Goal: Use online tool/utility: Use online tool/utility

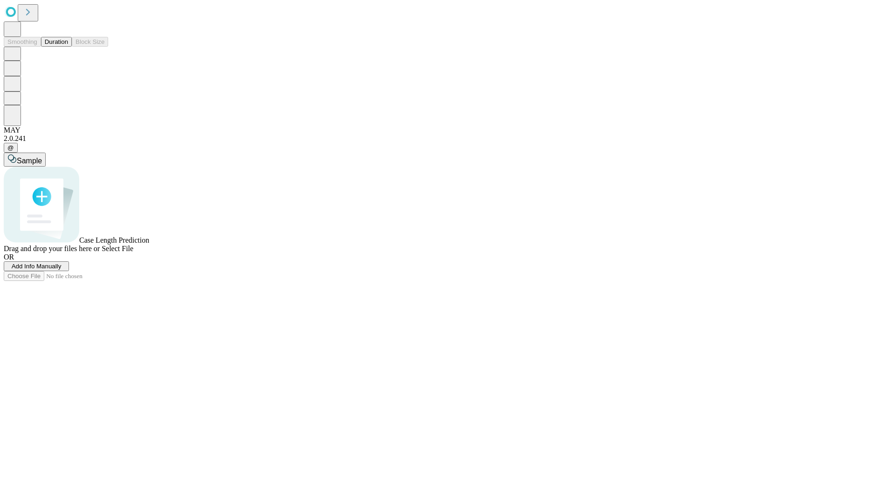
click at [68, 47] on button "Duration" at bounding box center [56, 42] width 31 height 10
click at [42, 157] on span "Sample" at bounding box center [29, 161] width 25 height 8
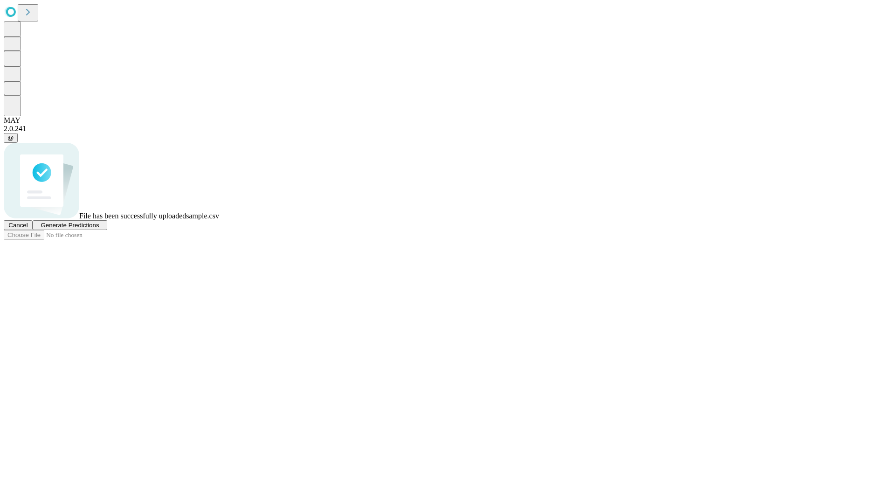
click at [99, 228] on span "Generate Predictions" at bounding box center [70, 224] width 58 height 7
